Goal: Task Accomplishment & Management: Complete application form

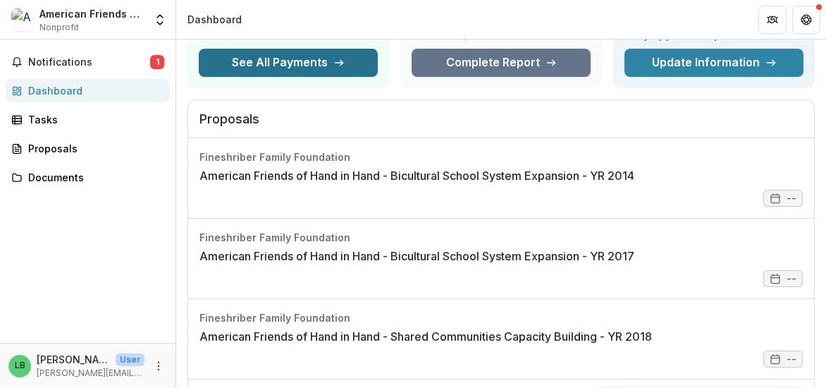
scroll to position [134, 0]
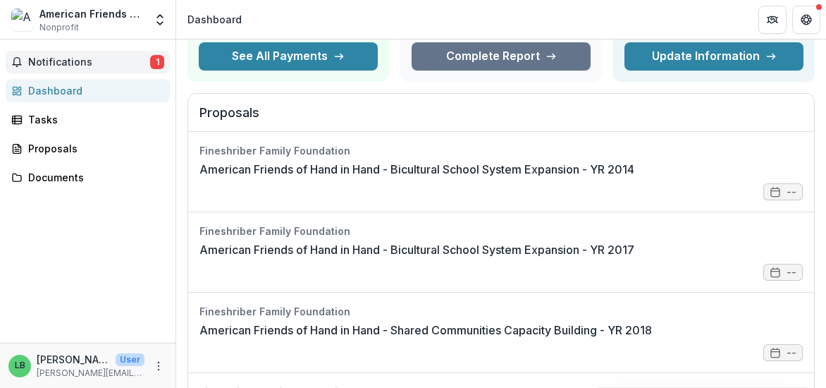
click at [80, 57] on span "Notifications" at bounding box center [89, 62] width 122 height 12
click at [140, 253] on div "Notifications 1 Unread 1 Archived BT [PERSON_NAME] created submission American …" at bounding box center [87, 190] width 175 height 303
click at [140, 253] on div "Notifications 1 Dashboard Tasks Proposals Documents" at bounding box center [87, 190] width 175 height 303
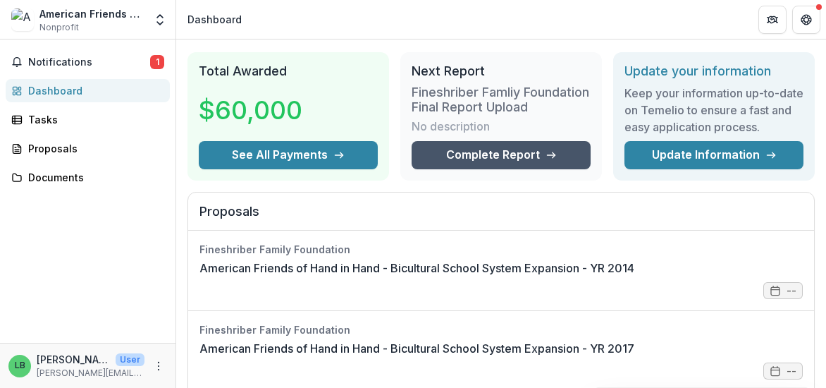
scroll to position [42, 0]
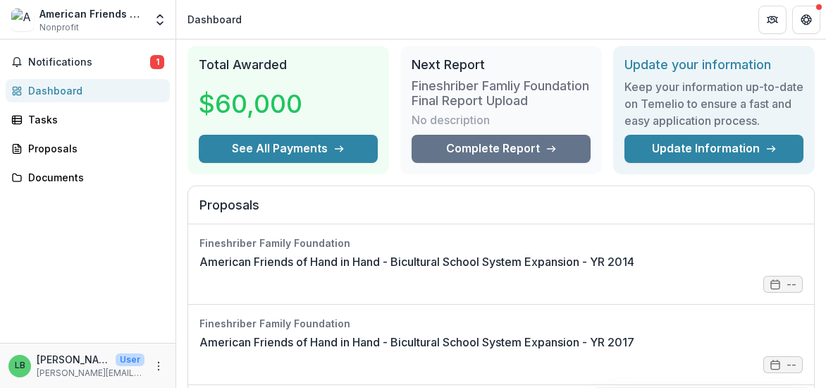
click at [544, 135] on div "Fineshriber Famliy Foundation Final Report Upload No description" at bounding box center [501, 104] width 179 height 62
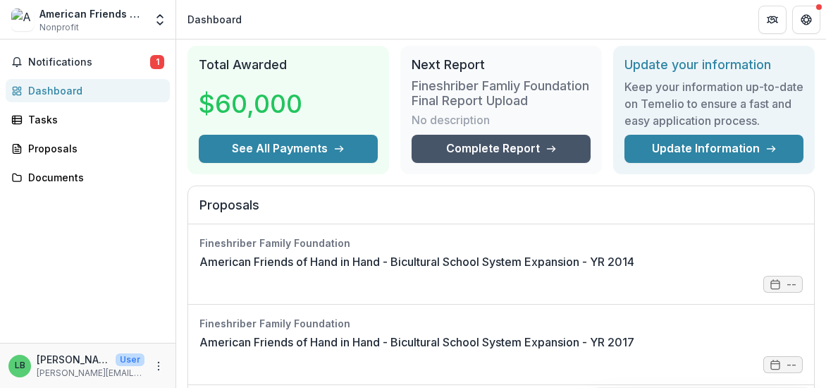
click at [533, 161] on link "Complete Report" at bounding box center [501, 149] width 179 height 28
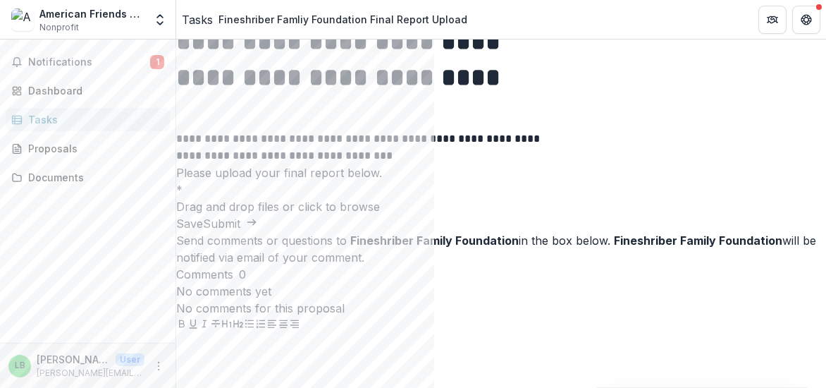
scroll to position [130, 0]
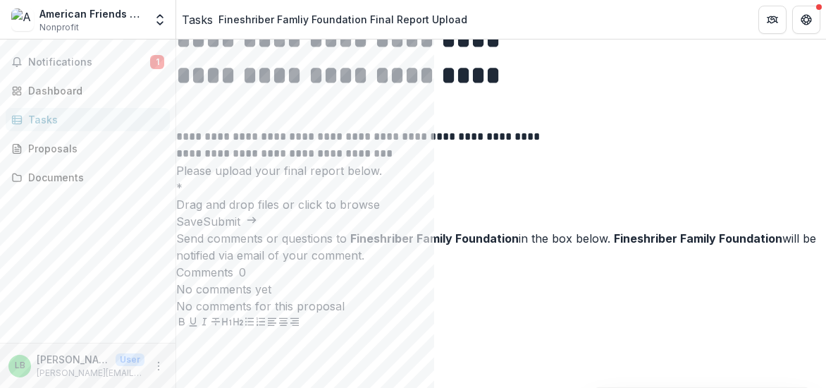
click at [380, 211] on span "click to browse" at bounding box center [339, 204] width 82 height 14
type input "**********"
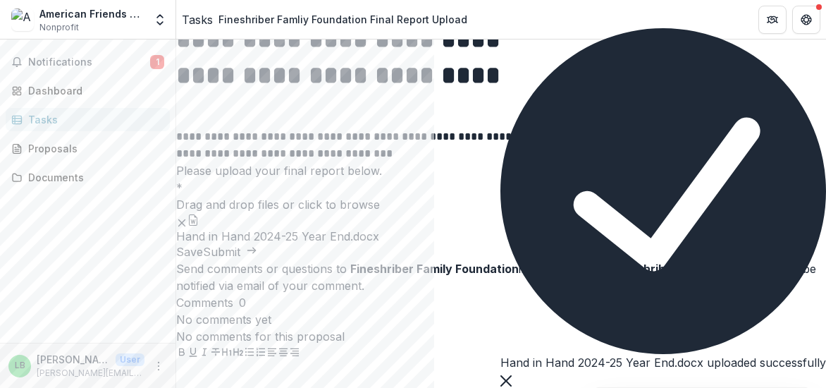
scroll to position [246, 0]
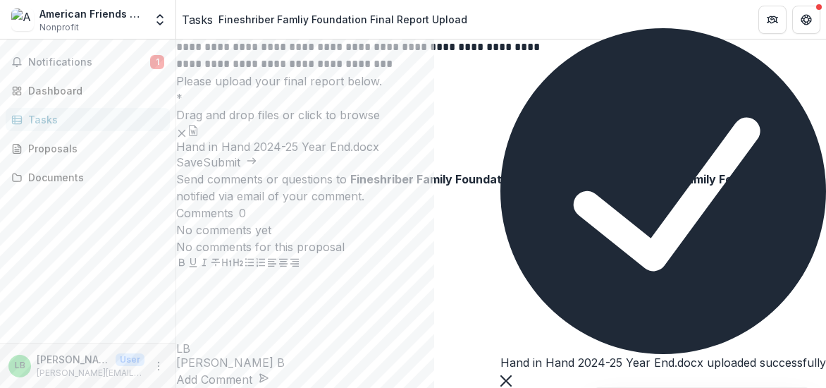
click at [199, 136] on button "button" at bounding box center [192, 130] width 11 height 11
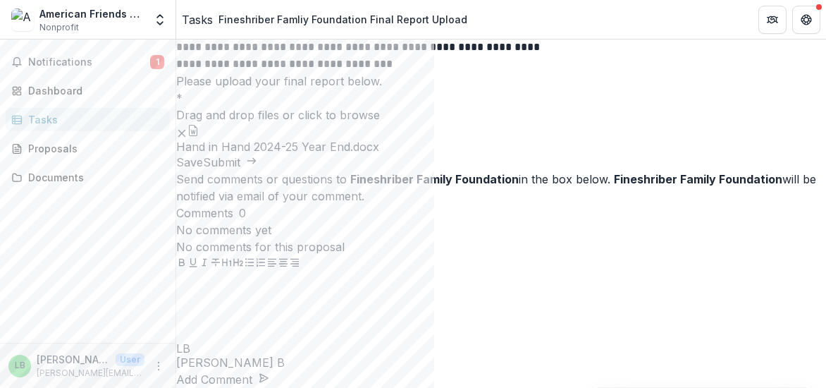
click at [187, 139] on icon "Remove File" at bounding box center [181, 133] width 11 height 11
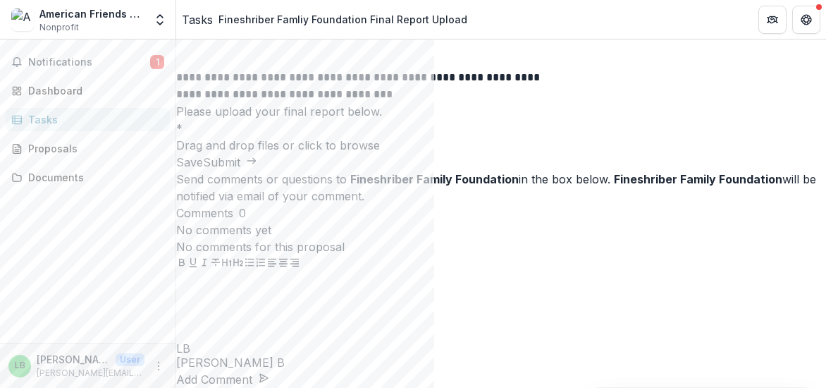
scroll to position [130, 0]
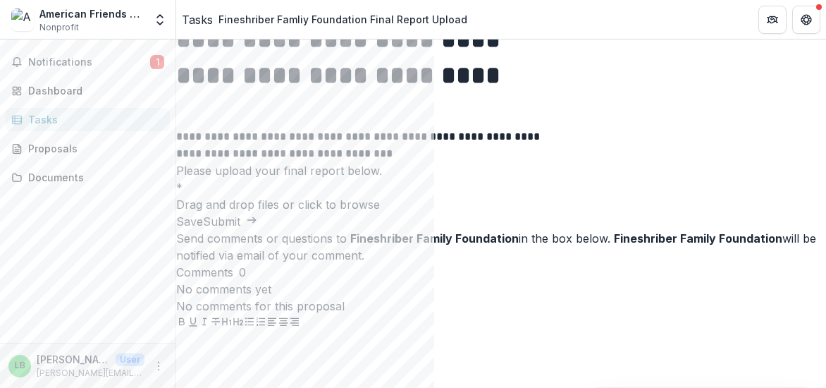
click at [437, 213] on div "Drag and drop files or click to browse" at bounding box center [501, 204] width 650 height 17
type input "**********"
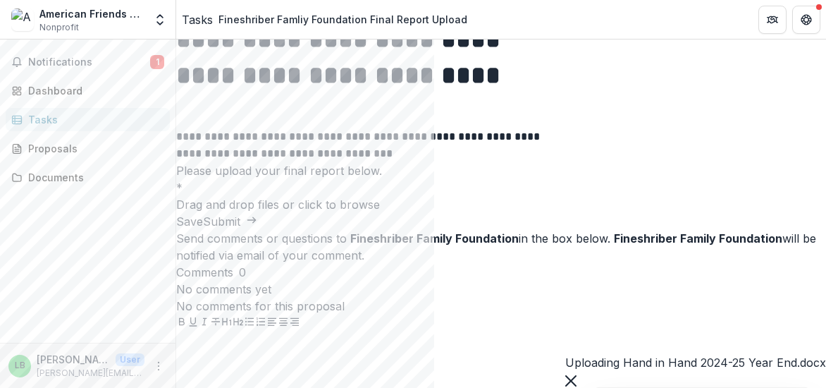
scroll to position [246, 0]
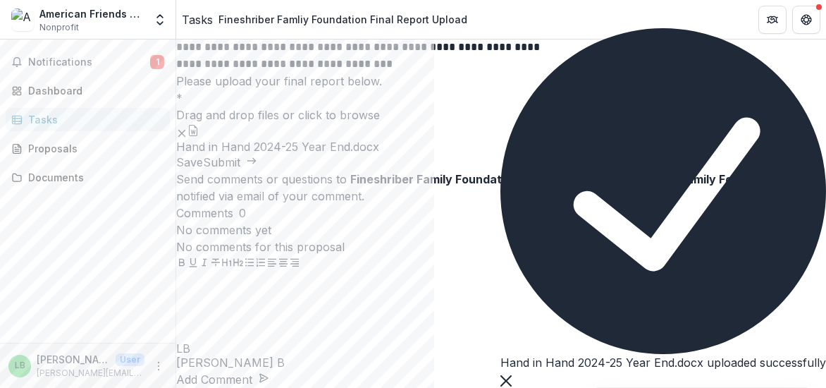
click at [199, 136] on button "button" at bounding box center [192, 130] width 11 height 11
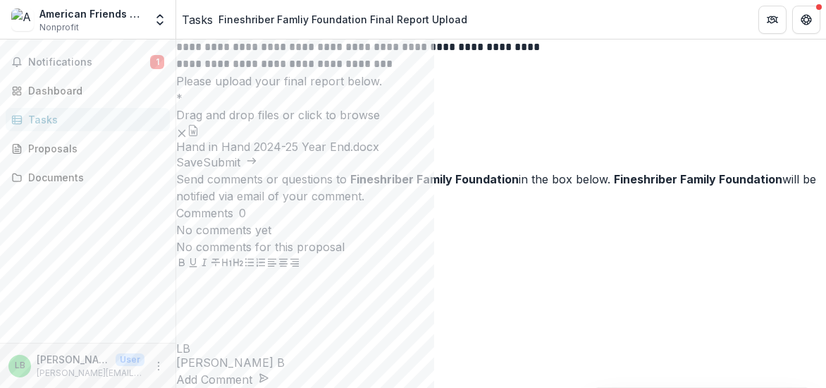
click at [257, 171] on button "Submit" at bounding box center [230, 162] width 54 height 17
click at [45, 218] on div "Notifications 1 Dashboard Tasks Proposals Documents" at bounding box center [87, 190] width 175 height 303
click at [199, 136] on icon "button" at bounding box center [192, 130] width 11 height 11
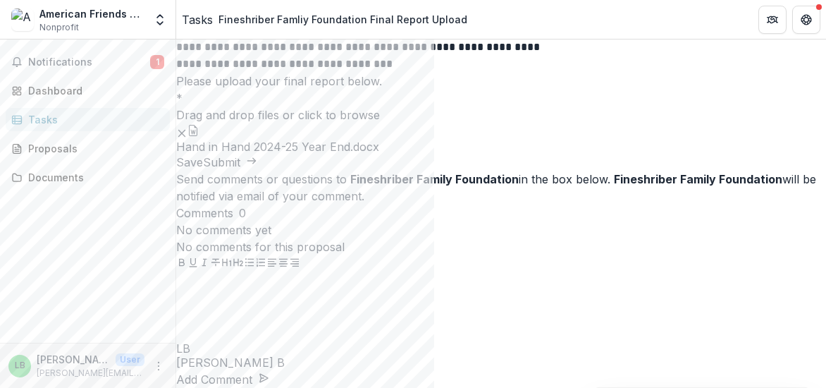
click at [257, 171] on button "Submit" at bounding box center [230, 162] width 54 height 17
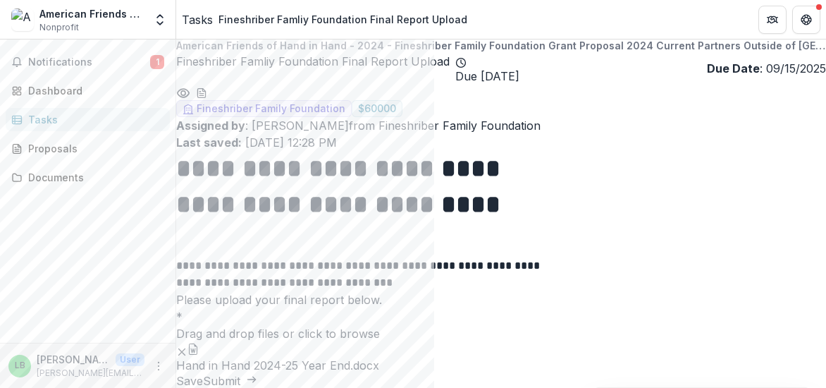
scroll to position [0, 0]
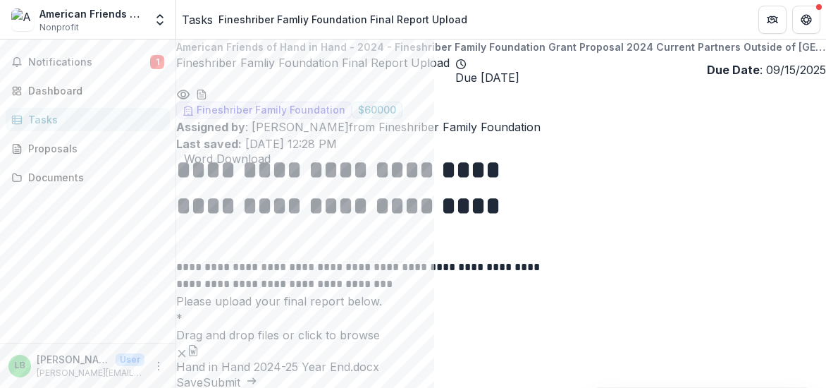
click at [207, 100] on icon "download-word-button" at bounding box center [201, 94] width 11 height 11
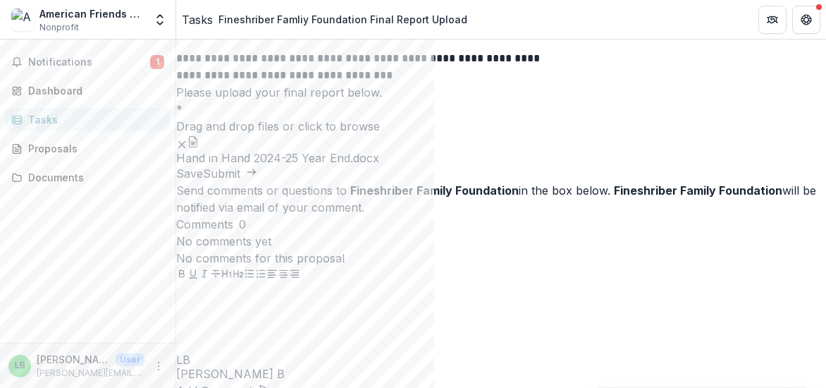
scroll to position [246, 0]
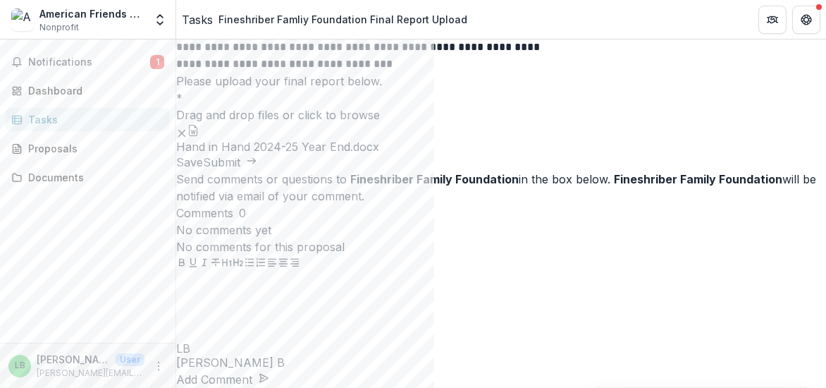
click at [203, 171] on button "Save" at bounding box center [189, 162] width 27 height 17
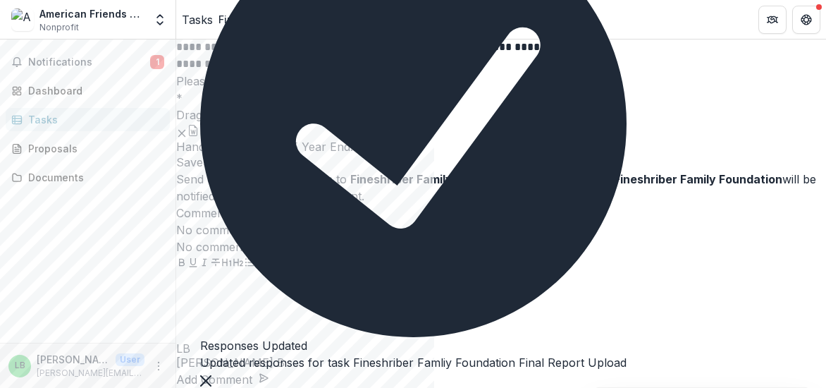
click at [211, 375] on icon "Close" at bounding box center [205, 380] width 11 height 11
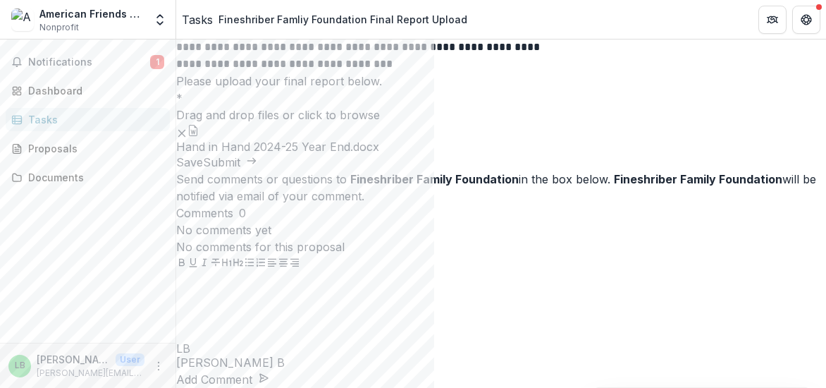
click at [675, 287] on div at bounding box center [501, 307] width 650 height 70
click at [364, 274] on p "**********" at bounding box center [269, 280] width 187 height 16
click at [364, 292] on p "**********" at bounding box center [269, 296] width 187 height 16
click at [364, 288] on p "**********" at bounding box center [269, 296] width 187 height 16
drag, startPoint x: 669, startPoint y: 305, endPoint x: 753, endPoint y: 283, distance: 86.7
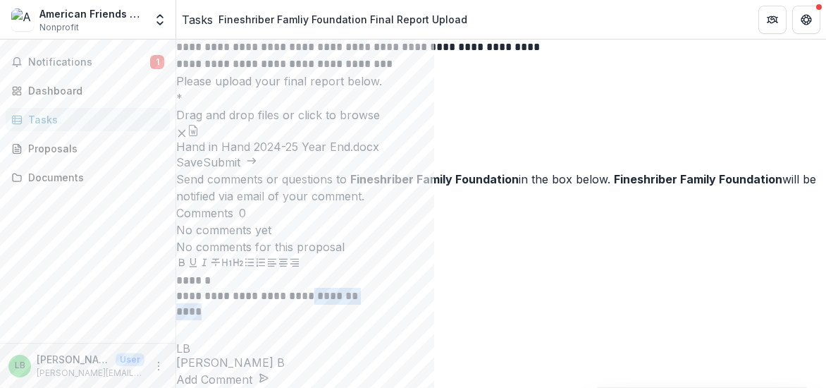
click at [753, 283] on div "**********" at bounding box center [501, 307] width 650 height 70
click at [269, 371] on button "Add Comment" at bounding box center [222, 379] width 93 height 17
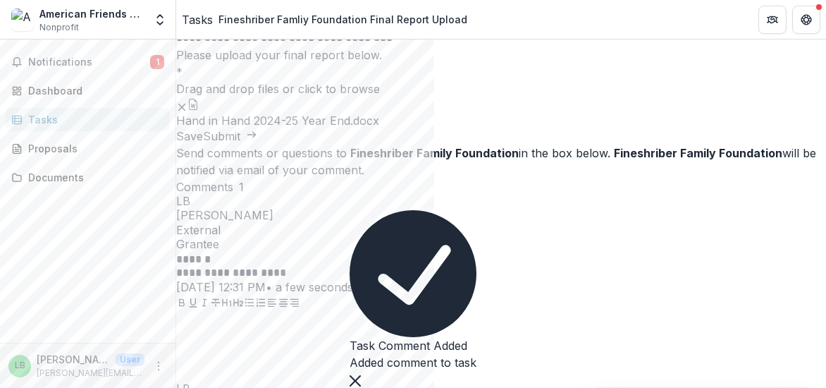
click at [257, 144] on button "Submit" at bounding box center [230, 136] width 54 height 17
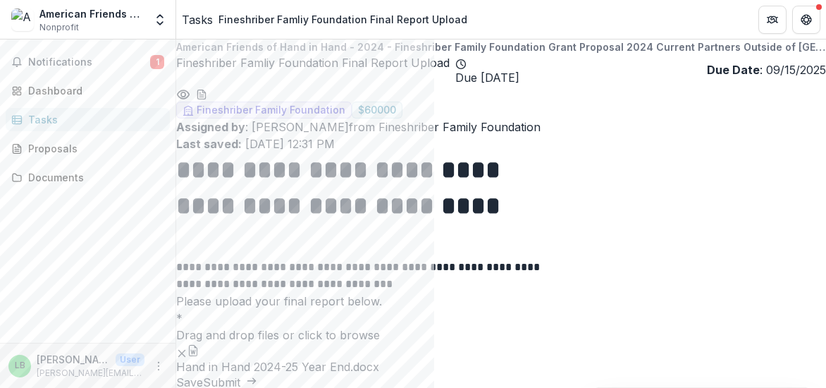
drag, startPoint x: 278, startPoint y: 175, endPoint x: 223, endPoint y: 145, distance: 62.8
click at [223, 145] on div "**********" at bounding box center [501, 214] width 650 height 351
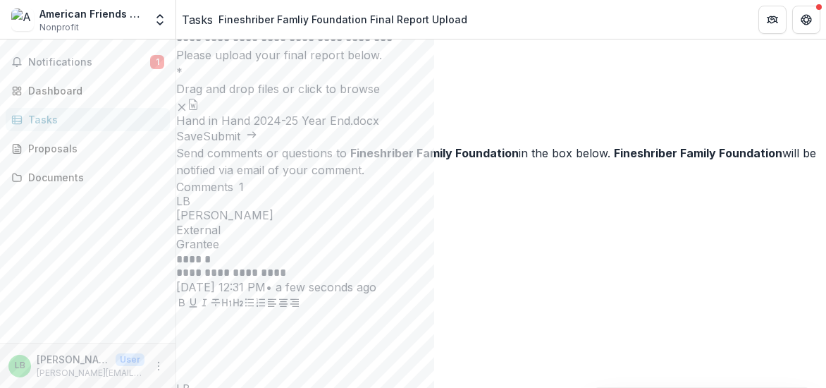
drag, startPoint x: 331, startPoint y: 361, endPoint x: 254, endPoint y: 358, distance: 76.9
click at [254, 144] on div "Save Submit" at bounding box center [501, 136] width 650 height 17
click at [124, 69] on button "Notifications 1" at bounding box center [88, 62] width 164 height 23
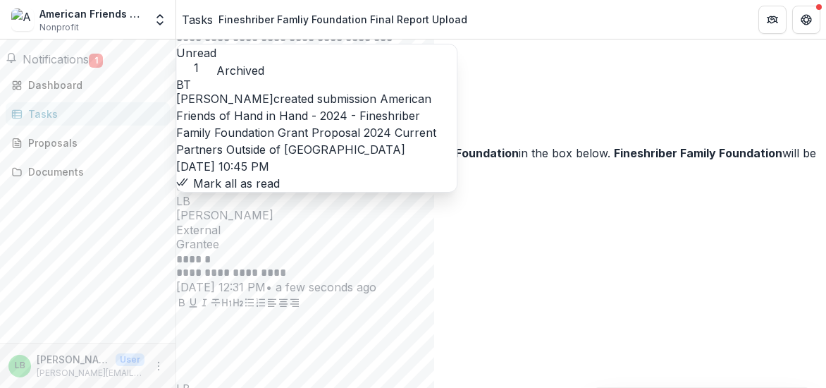
click at [280, 191] on button "Mark all as read" at bounding box center [228, 183] width 104 height 17
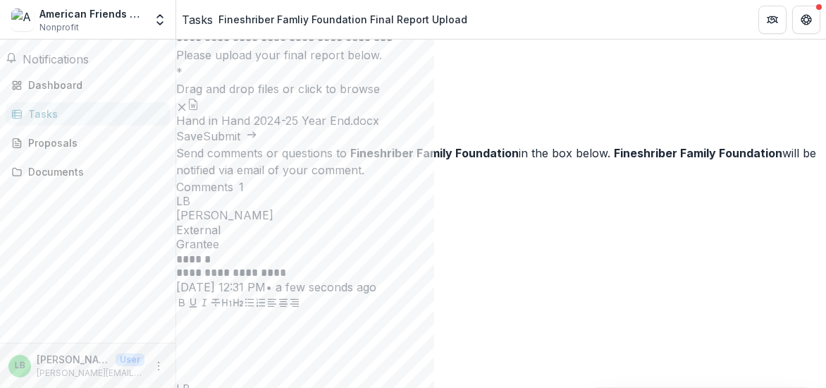
click at [65, 113] on div "Tasks" at bounding box center [93, 113] width 130 height 15
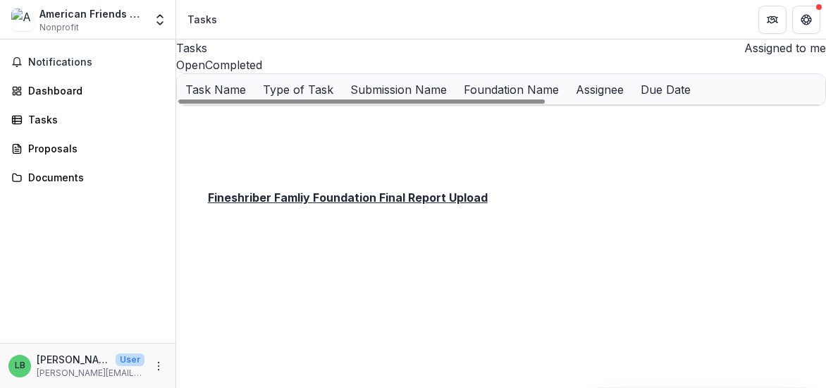
click at [288, 126] on u "Fineshriber Famliy Foundation Final Report Upload" at bounding box center [311, 120] width 252 height 12
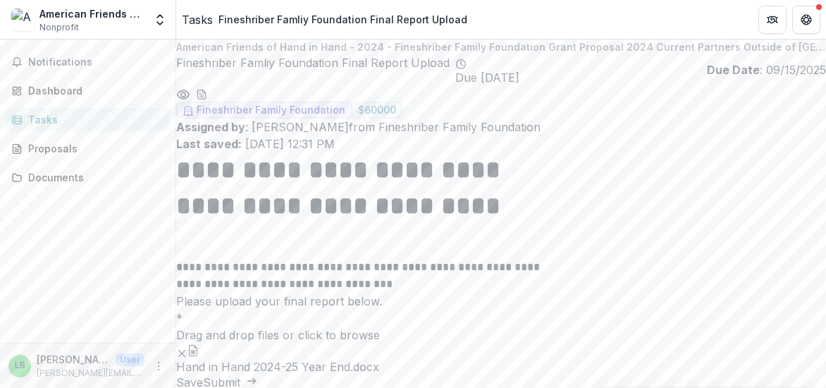
scroll to position [246, 0]
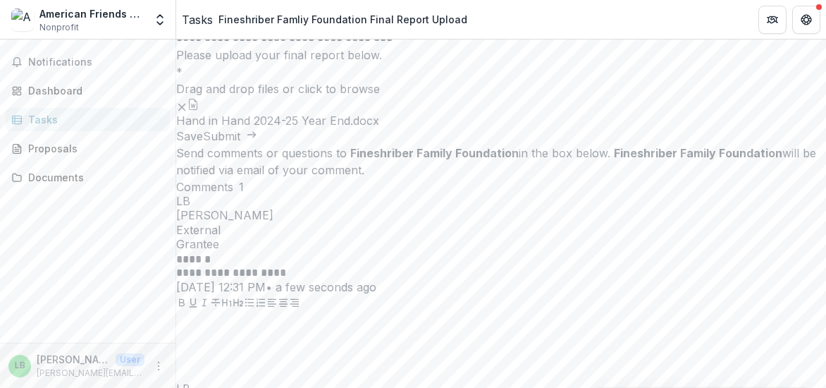
click at [389, 128] on ul "Hand in Hand 2024-25 Year End.docx" at bounding box center [501, 112] width 650 height 30
click at [641, 312] on div at bounding box center [501, 347] width 650 height 70
click at [369, 80] on div at bounding box center [501, 80] width 650 height 0
click at [347, 97] on p "Drag and drop files or click to browse" at bounding box center [278, 88] width 204 height 17
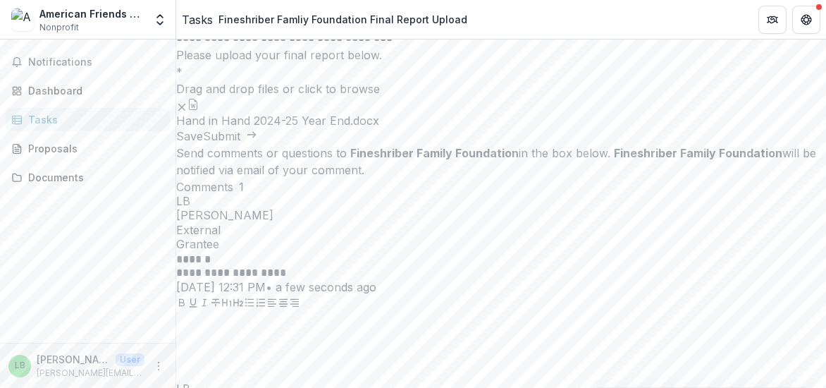
scroll to position [12, 0]
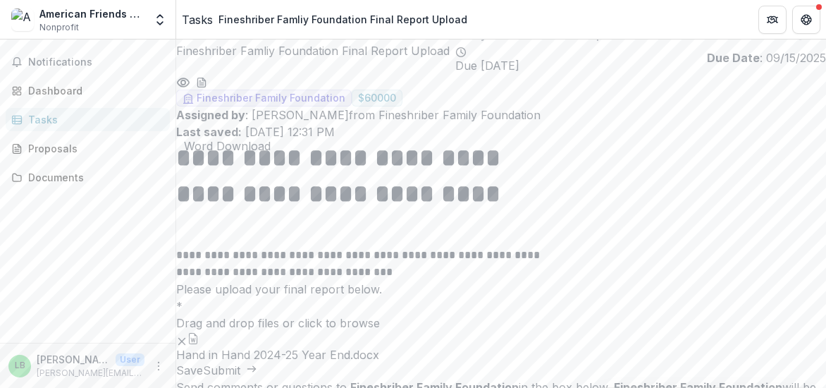
click at [205, 87] on icon "download-word-button" at bounding box center [201, 82] width 8 height 9
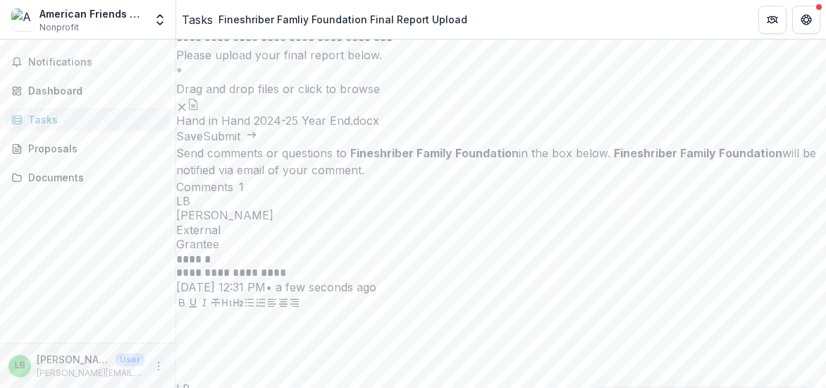
click at [156, 362] on icon "More" at bounding box center [158, 365] width 11 height 11
click at [330, 97] on div "Drag and drop files or click to browse" at bounding box center [501, 88] width 650 height 17
click at [426, 128] on div "**********" at bounding box center [501, 16] width 650 height 221
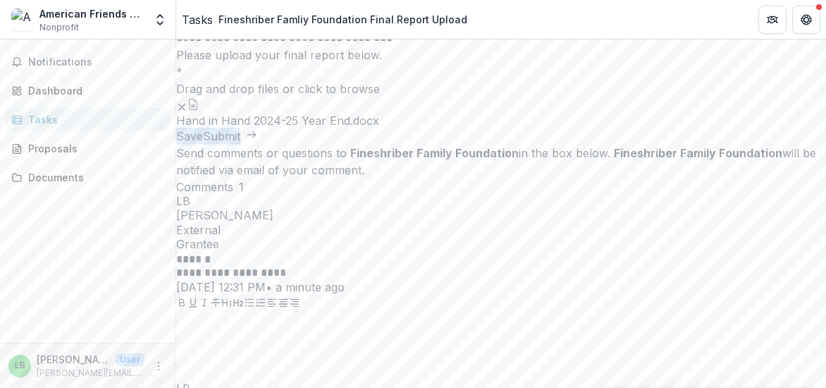
scroll to position [0, 0]
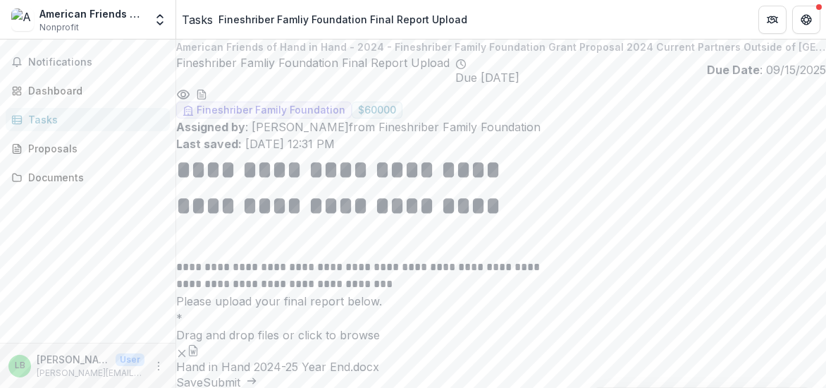
click at [804, 8] on button "Get Help" at bounding box center [806, 20] width 28 height 28
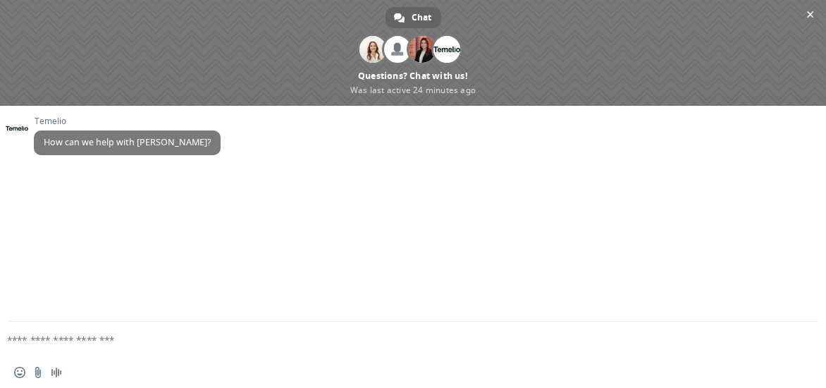
click at [54, 343] on textarea "Compose your message..." at bounding box center [390, 339] width 767 height 13
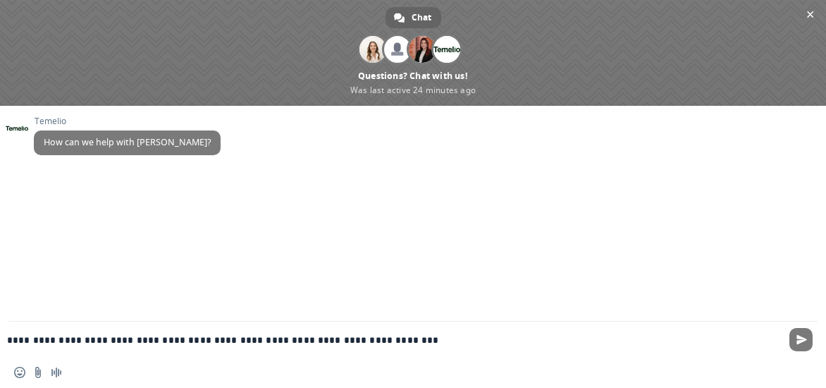
type textarea "**********"
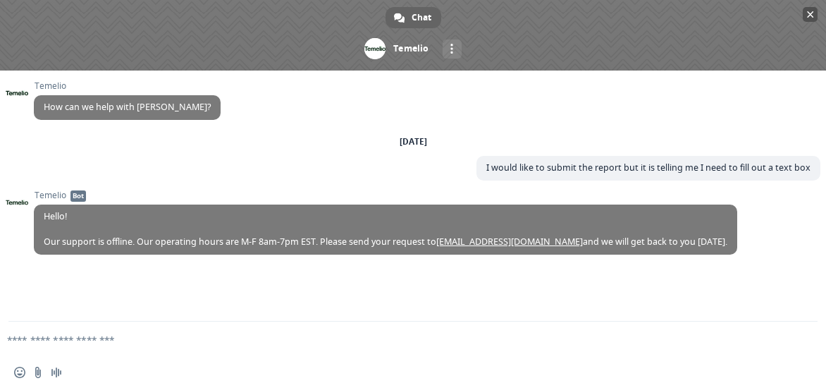
click at [813, 7] on span "Close chat" at bounding box center [810, 14] width 15 height 15
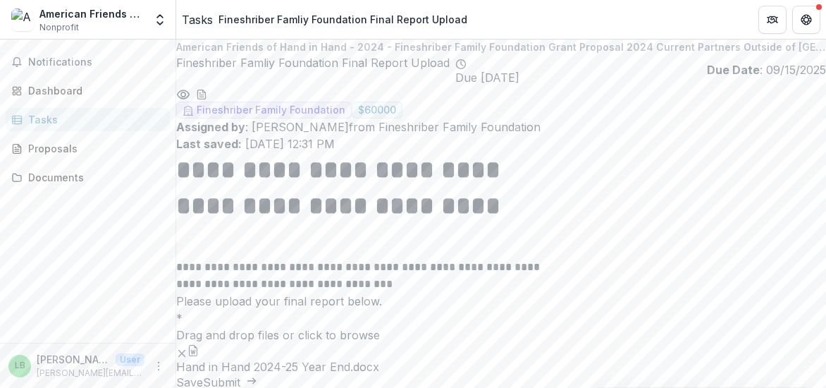
scroll to position [246, 0]
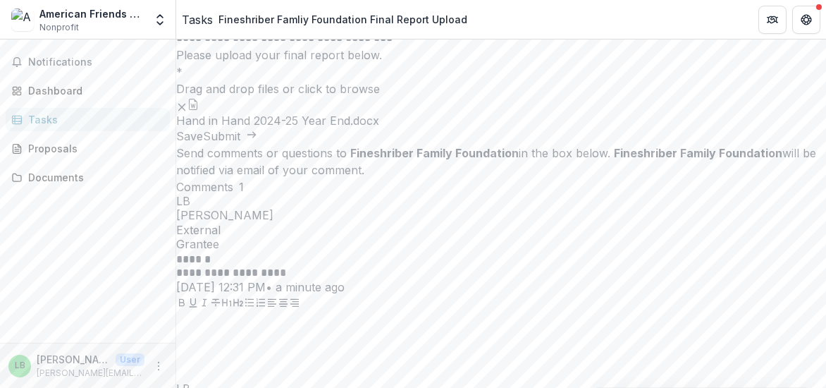
click at [257, 144] on button "Submit" at bounding box center [230, 136] width 54 height 17
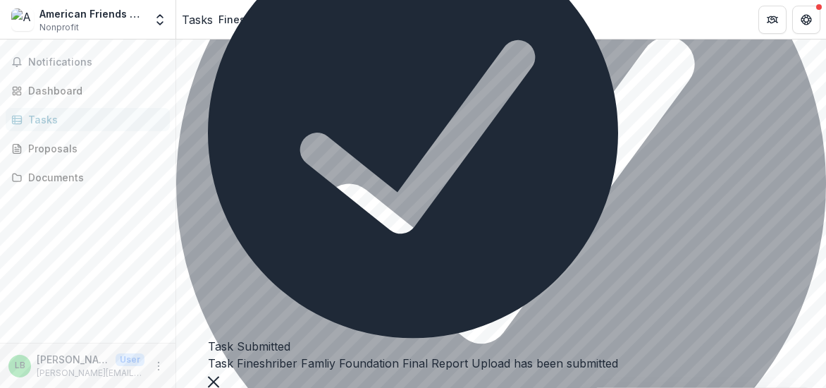
scroll to position [252, 0]
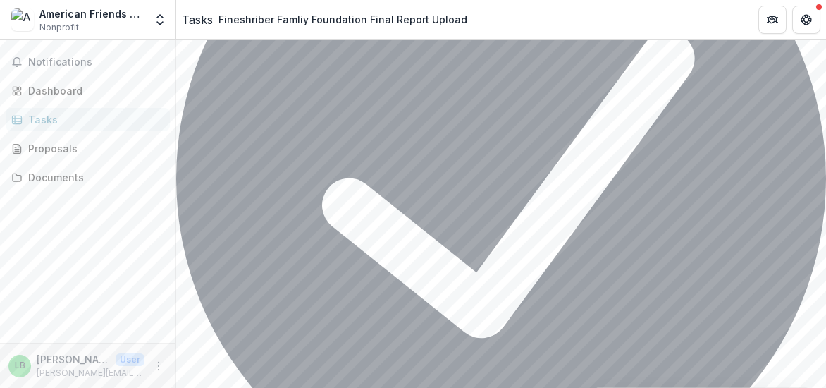
scroll to position [0, 0]
